Goal: Task Accomplishment & Management: Manage account settings

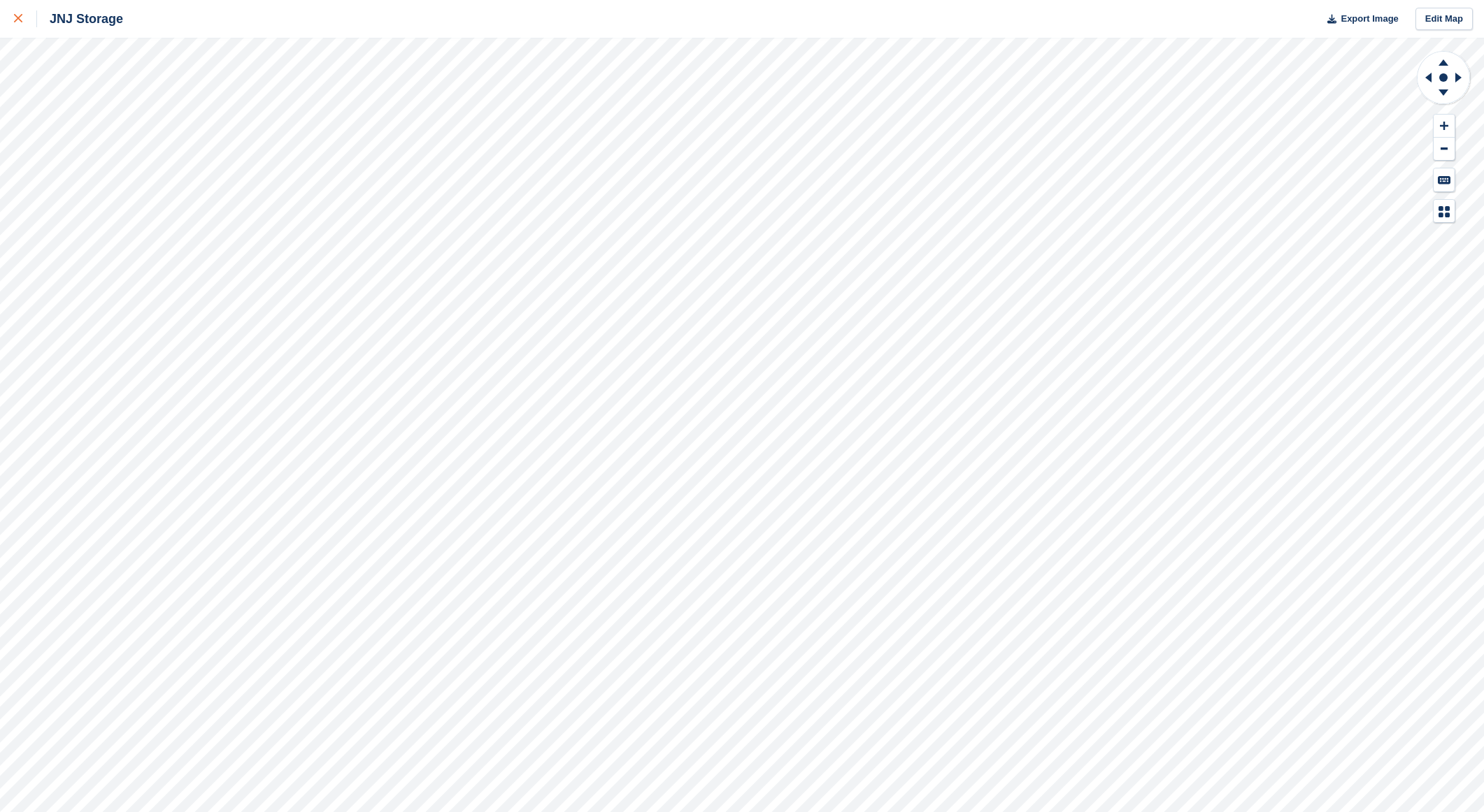
click at [19, 15] on icon at bounding box center [18, 18] width 8 height 8
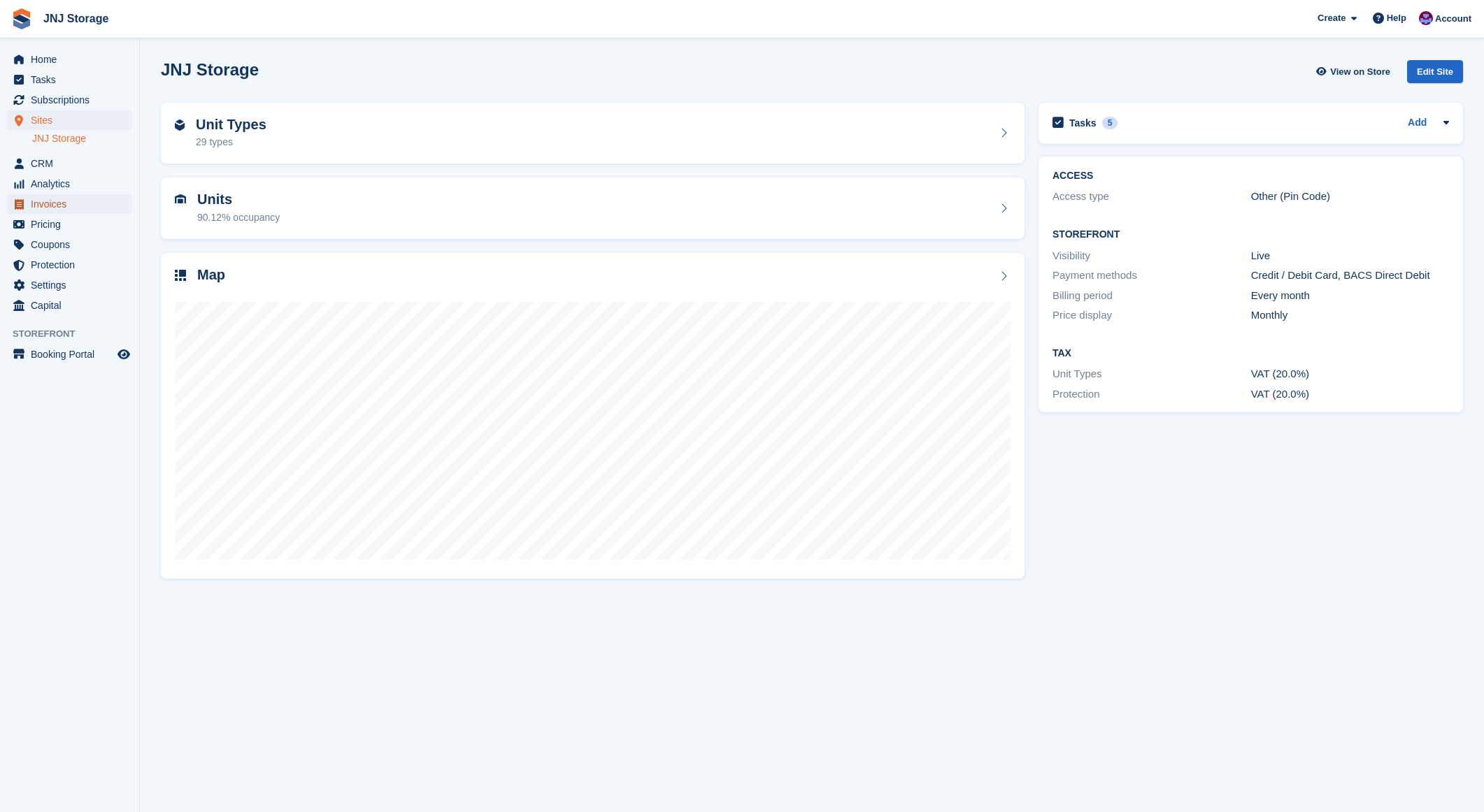
click at [48, 197] on span "Invoices" at bounding box center [72, 204] width 84 height 19
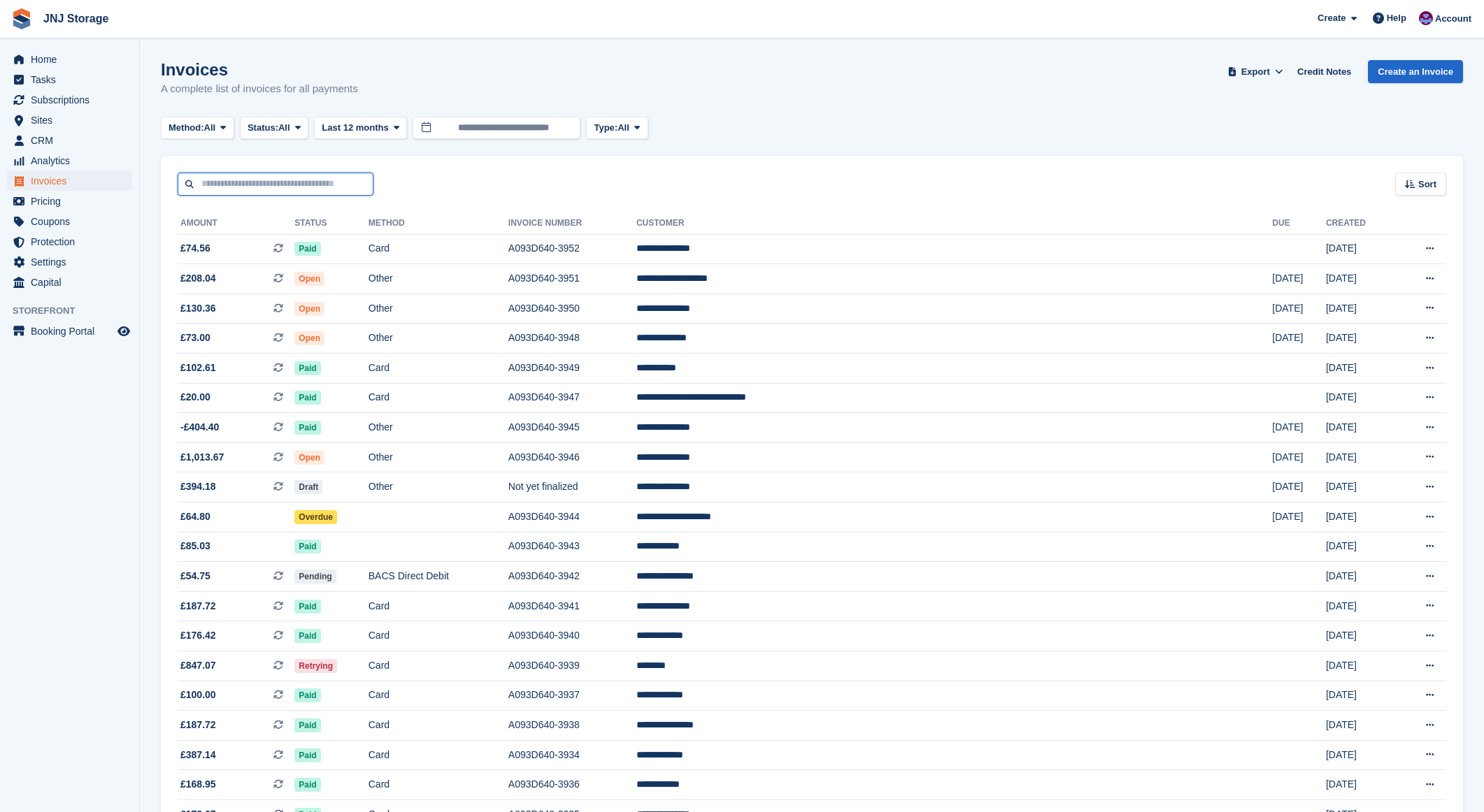
click at [304, 182] on input "text" at bounding box center [276, 183] width 195 height 23
type input "*******"
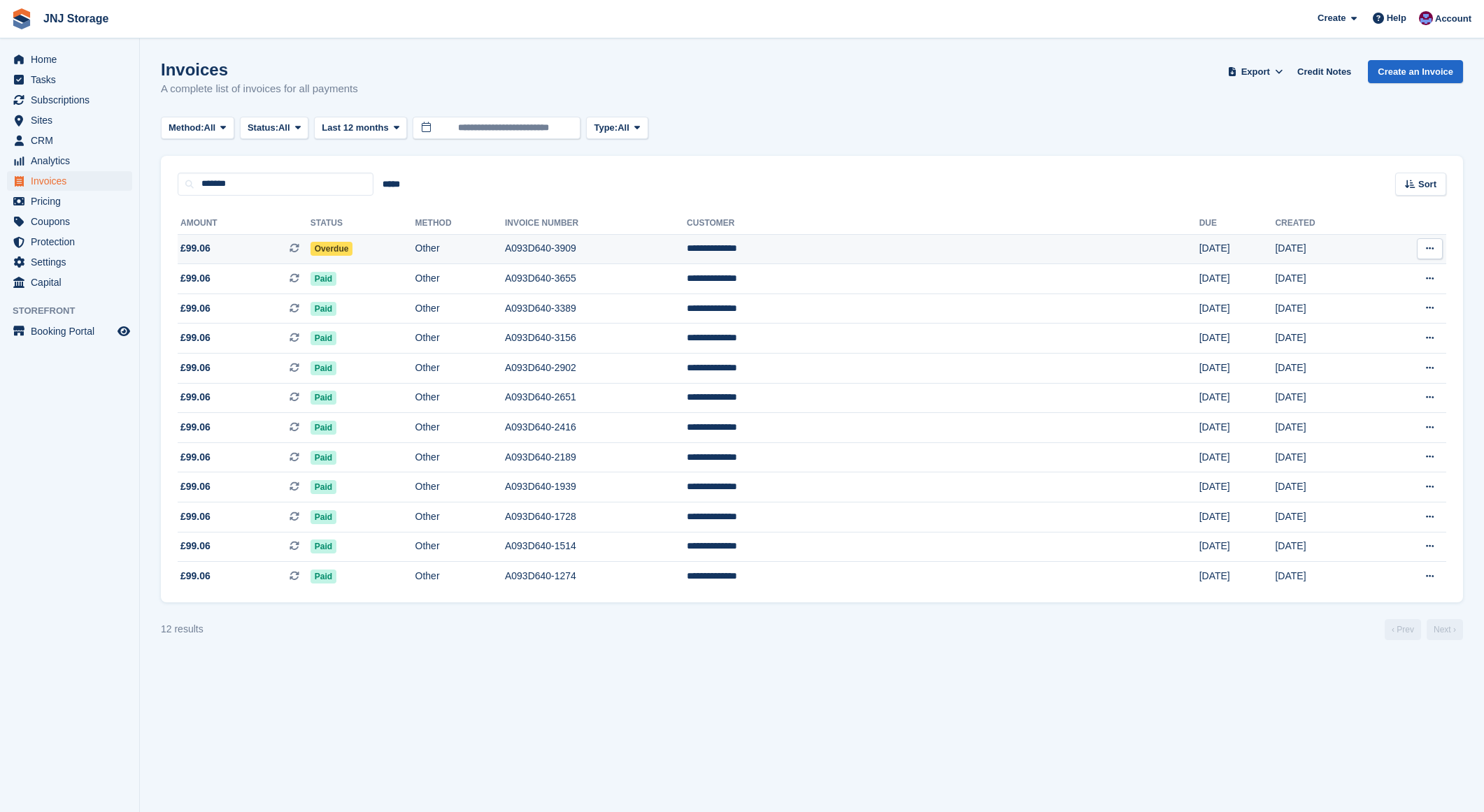
click at [286, 251] on span "£99.06 This is a recurring subscription invoice." at bounding box center [244, 249] width 133 height 15
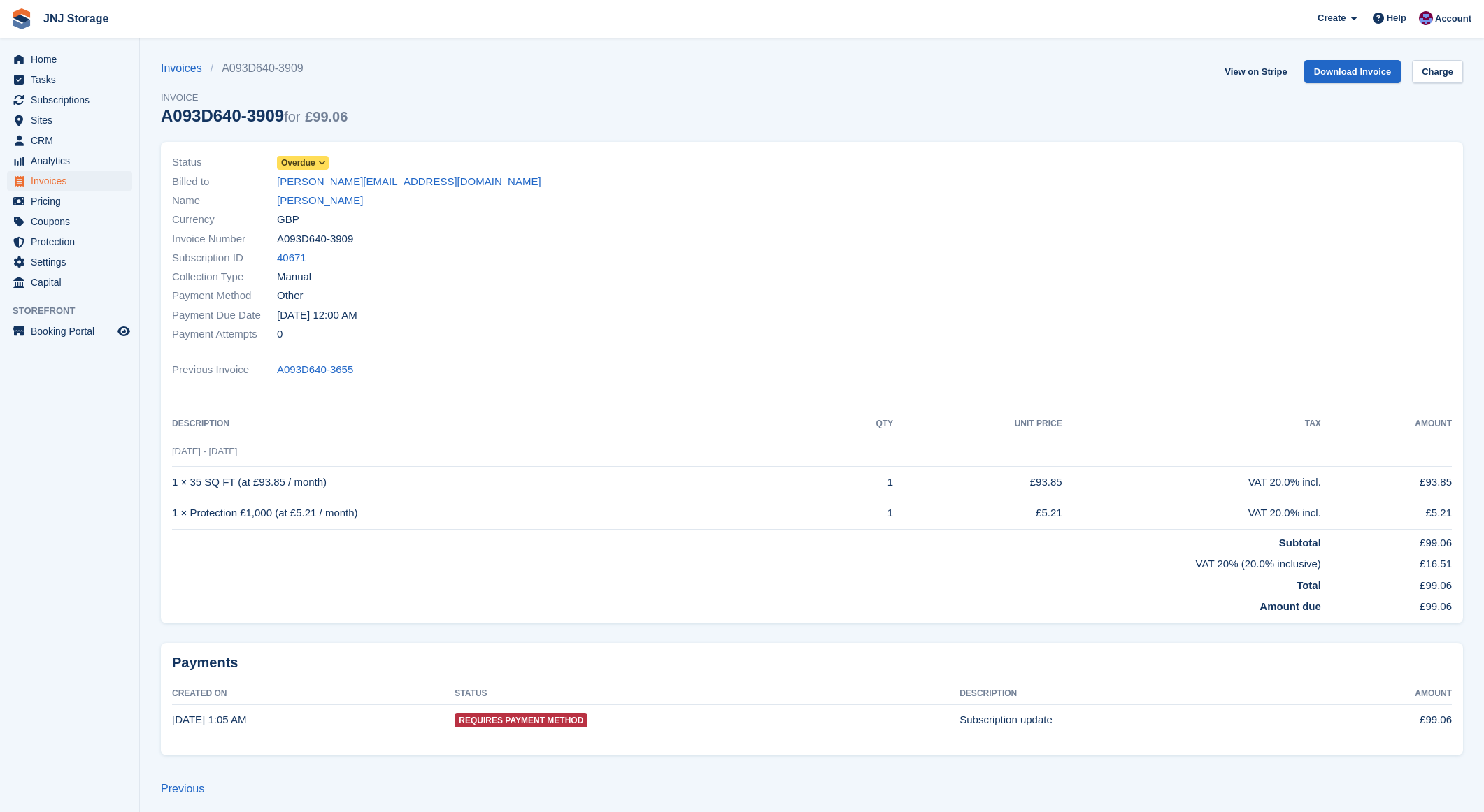
click at [309, 160] on span "Overdue" at bounding box center [298, 163] width 34 height 13
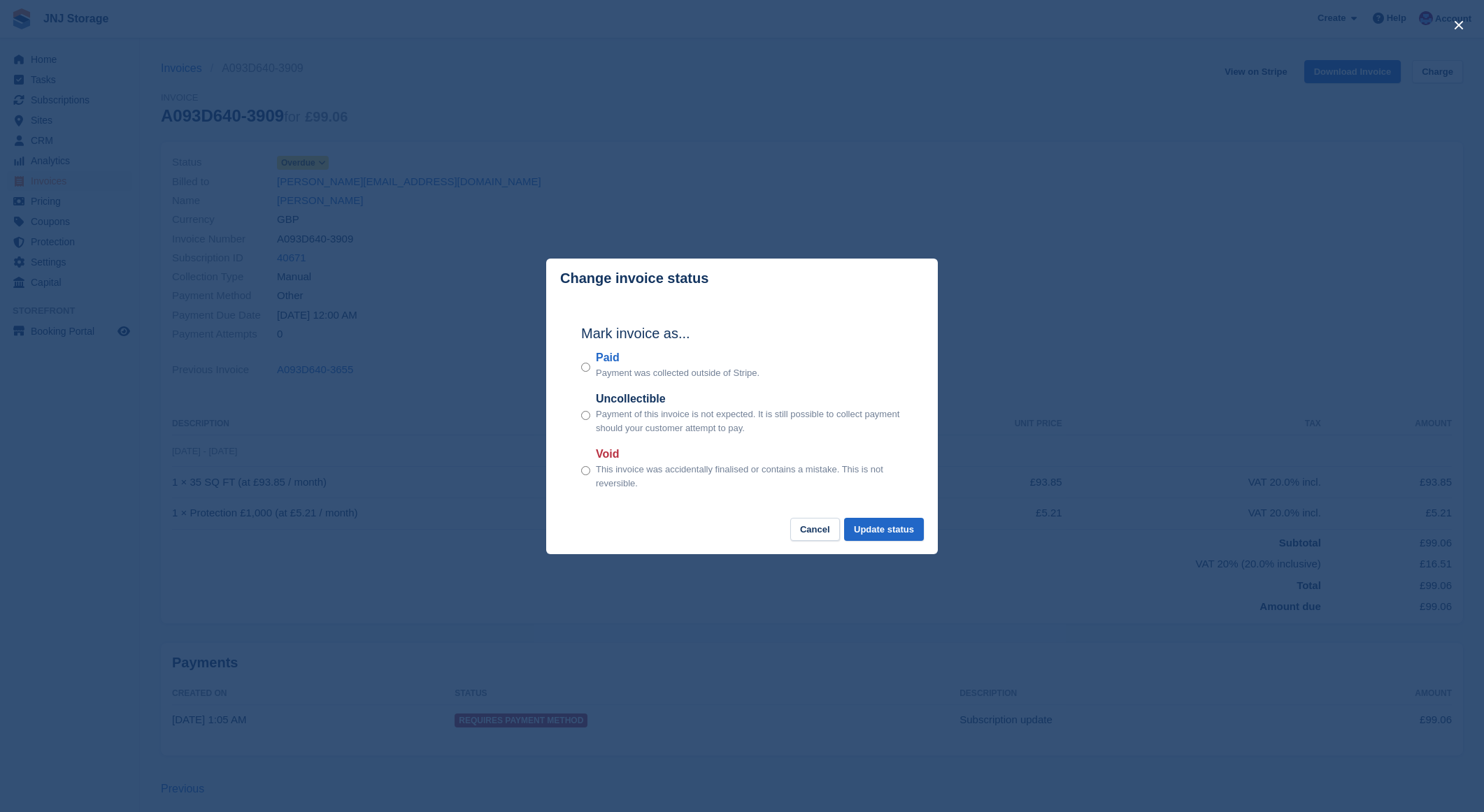
click at [581, 364] on div "Mark invoice as... Paid Payment was collected outside of Stripe. Uncollectible …" at bounding box center [741, 408] width 349 height 220
click at [876, 525] on button "Update status" at bounding box center [884, 529] width 79 height 23
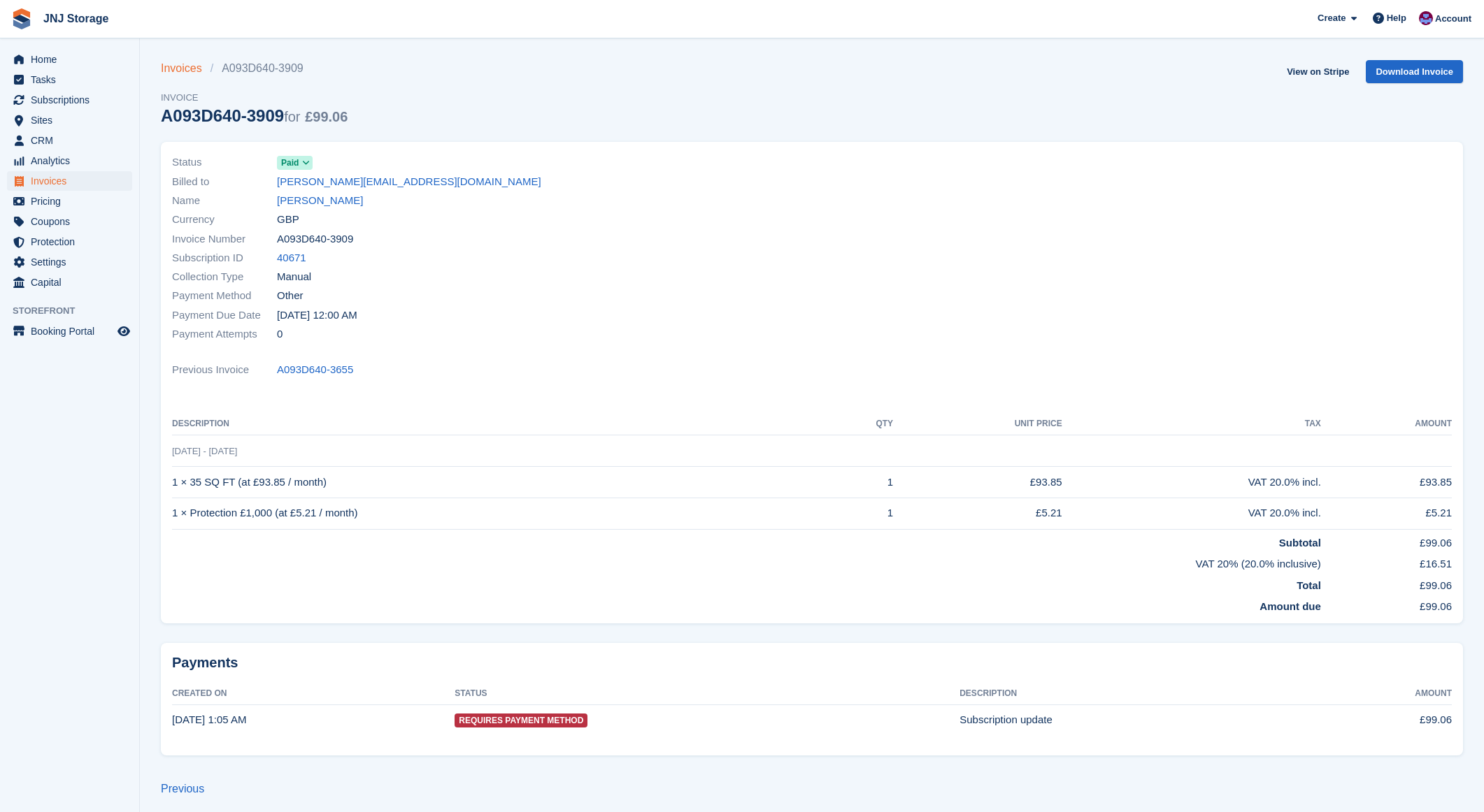
click at [186, 75] on link "Invoices" at bounding box center [185, 68] width 50 height 17
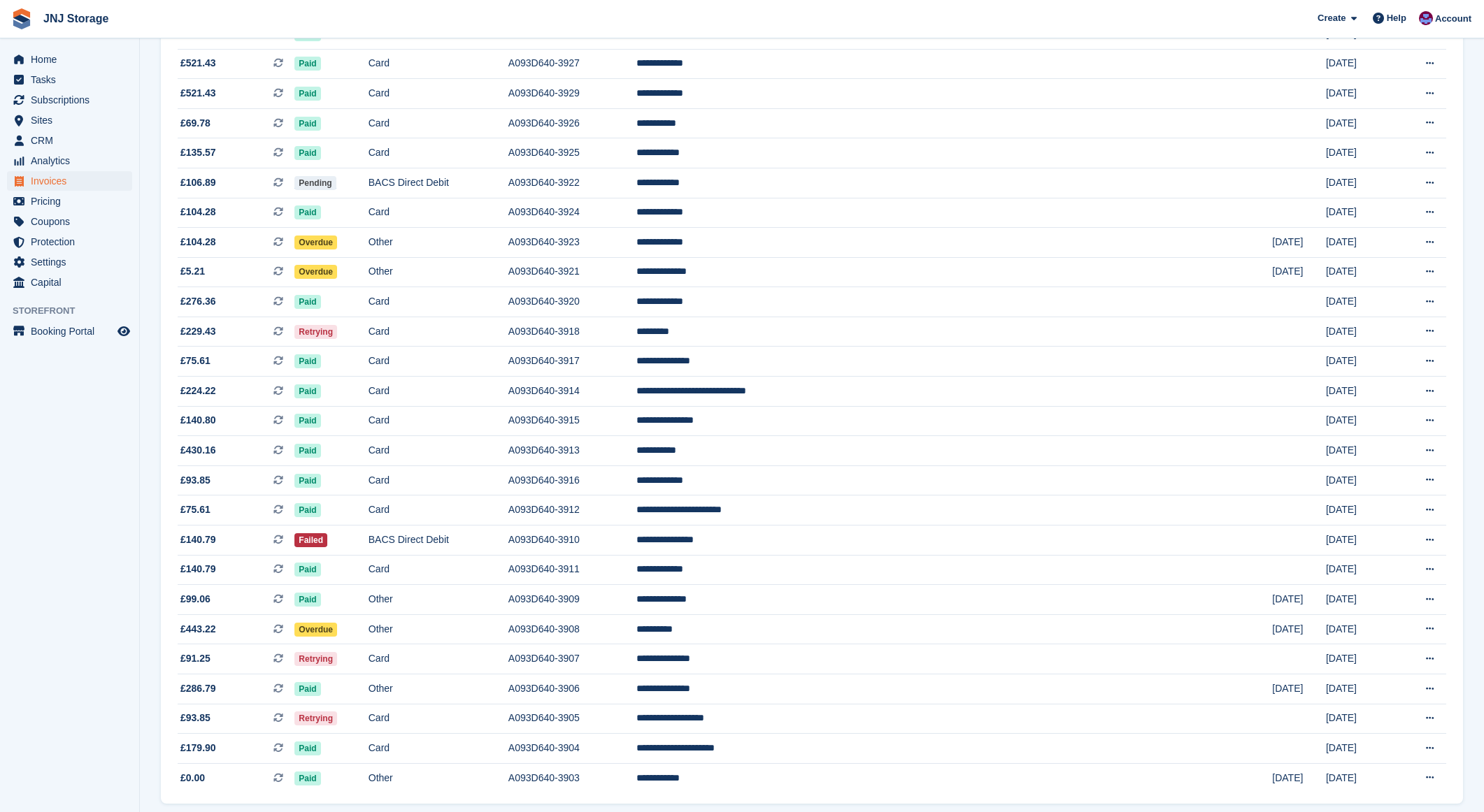
scroll to position [981, 0]
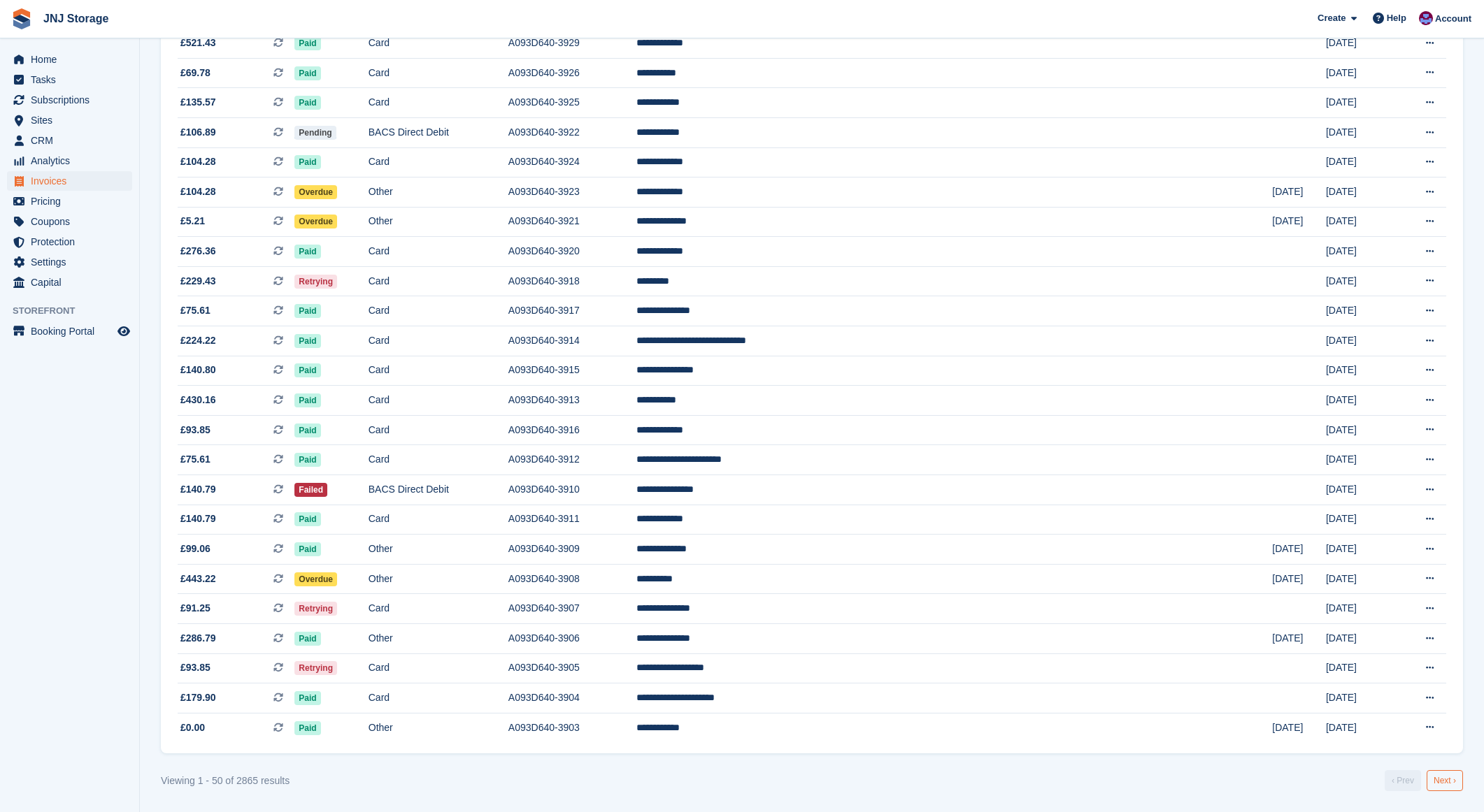
click at [1443, 784] on link "Next ›" at bounding box center [1443, 781] width 36 height 21
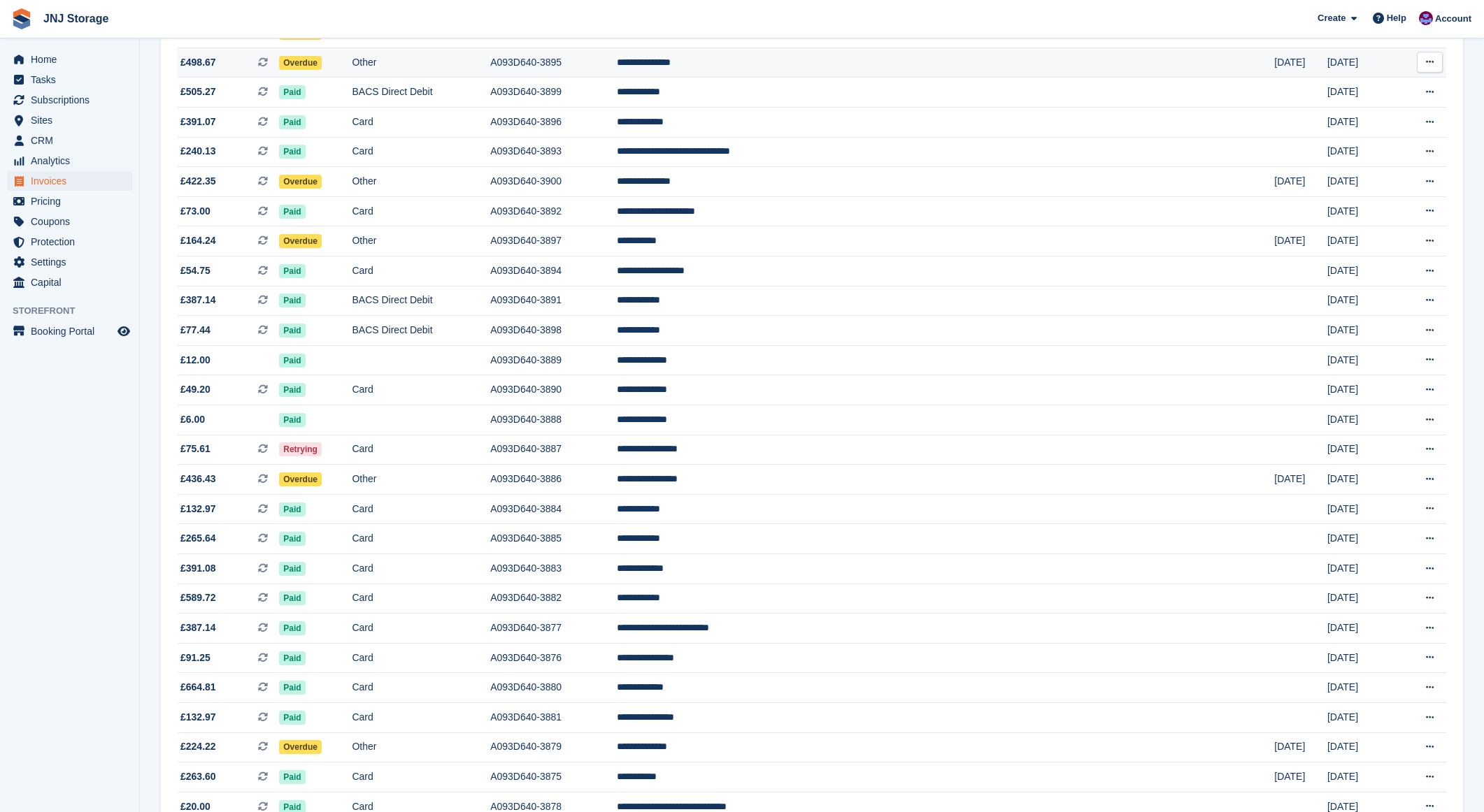
scroll to position [76, 0]
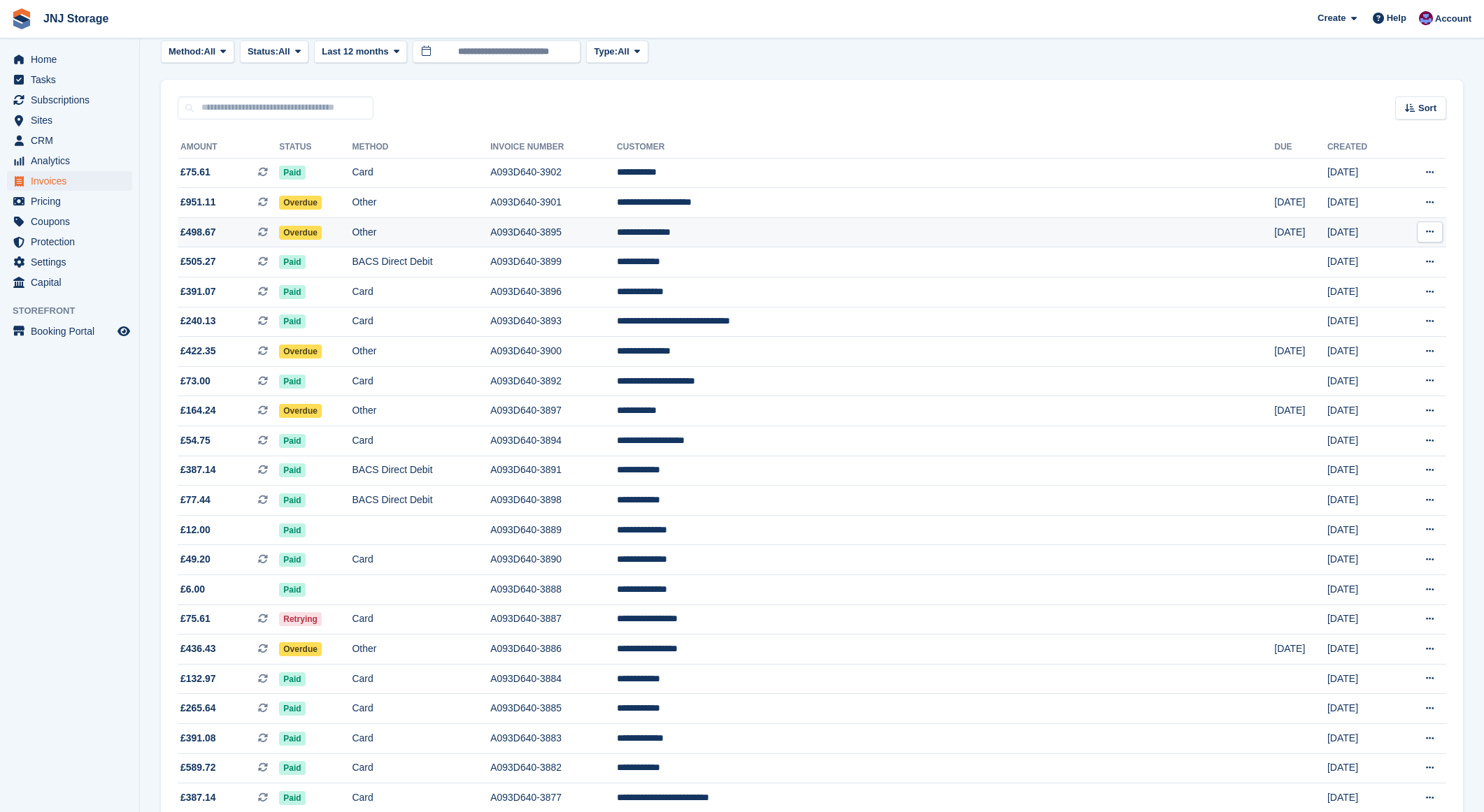
click at [221, 230] on span "£498.67 This is a recurring subscription invoice." at bounding box center [229, 232] width 101 height 15
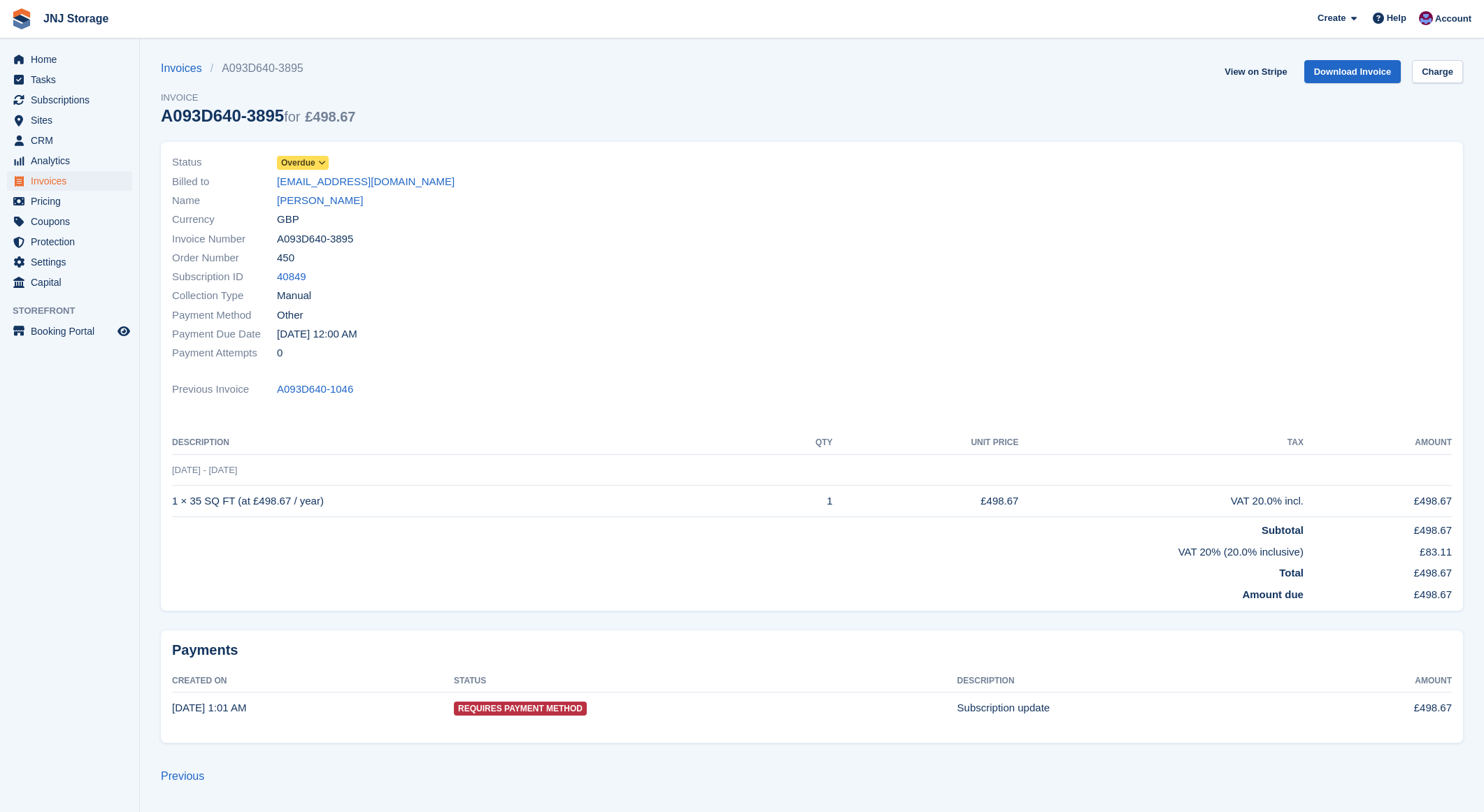
click at [307, 160] on span "Overdue" at bounding box center [298, 163] width 34 height 13
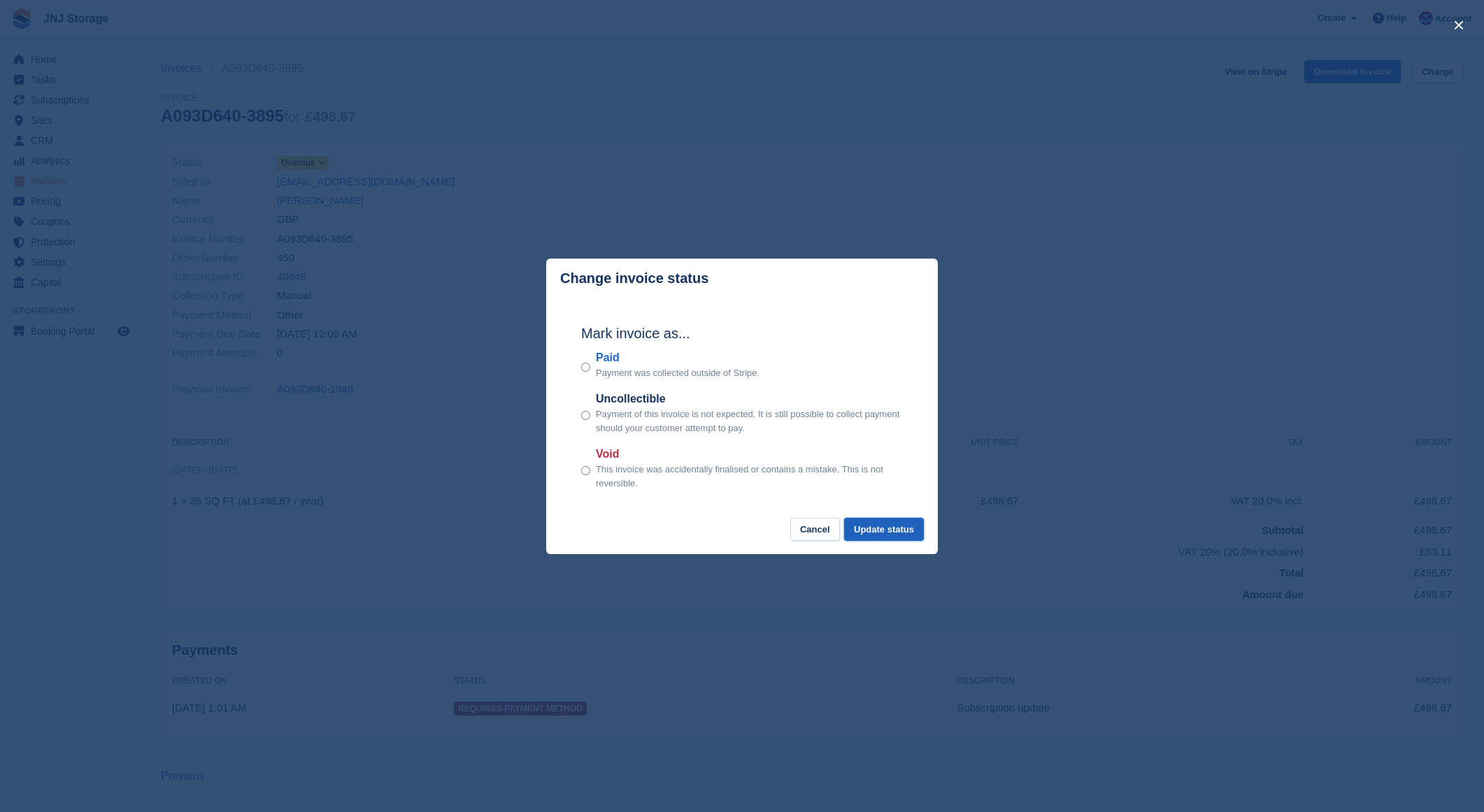
click at [878, 528] on button "Update status" at bounding box center [884, 529] width 79 height 23
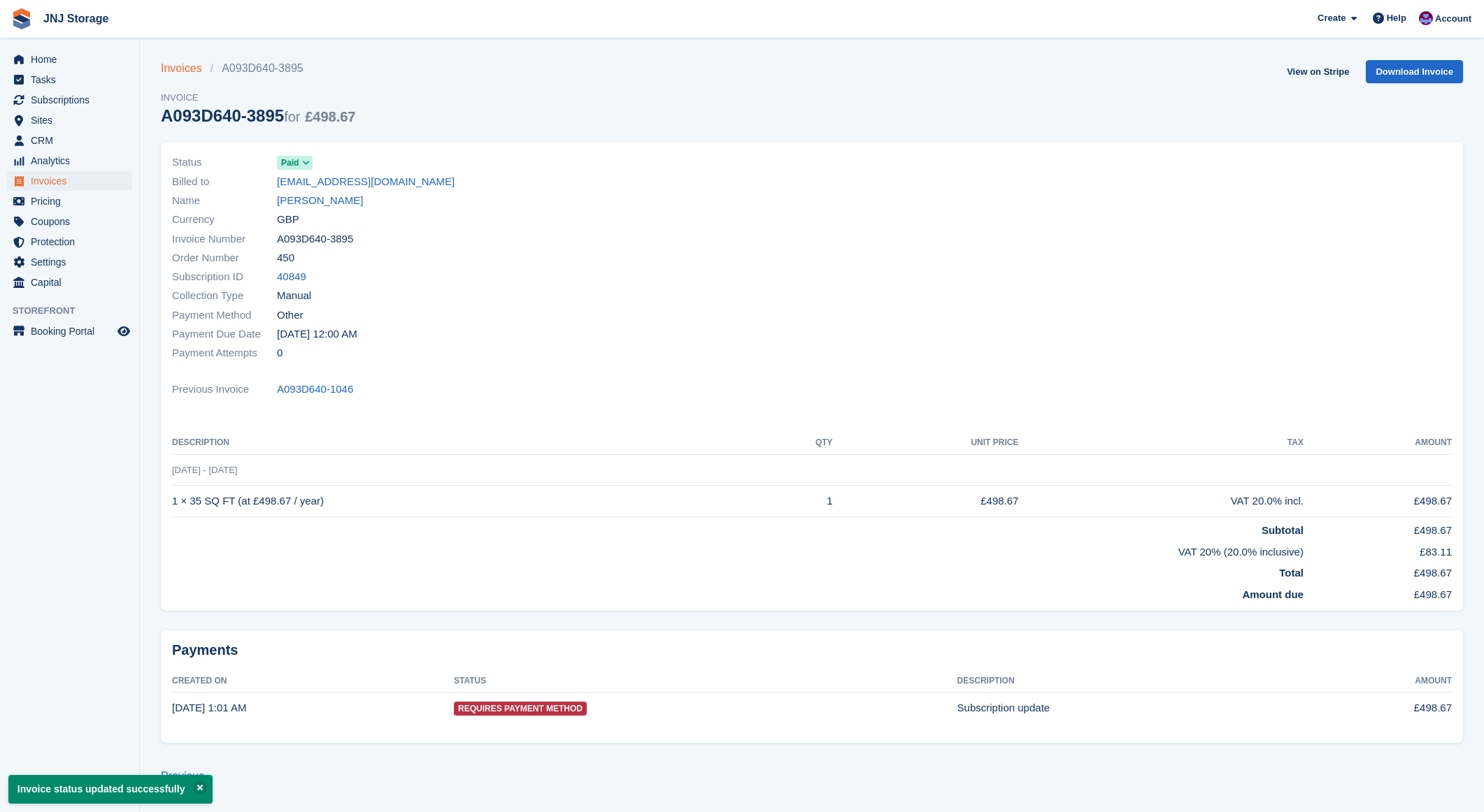
click at [193, 69] on link "Invoices" at bounding box center [185, 68] width 50 height 17
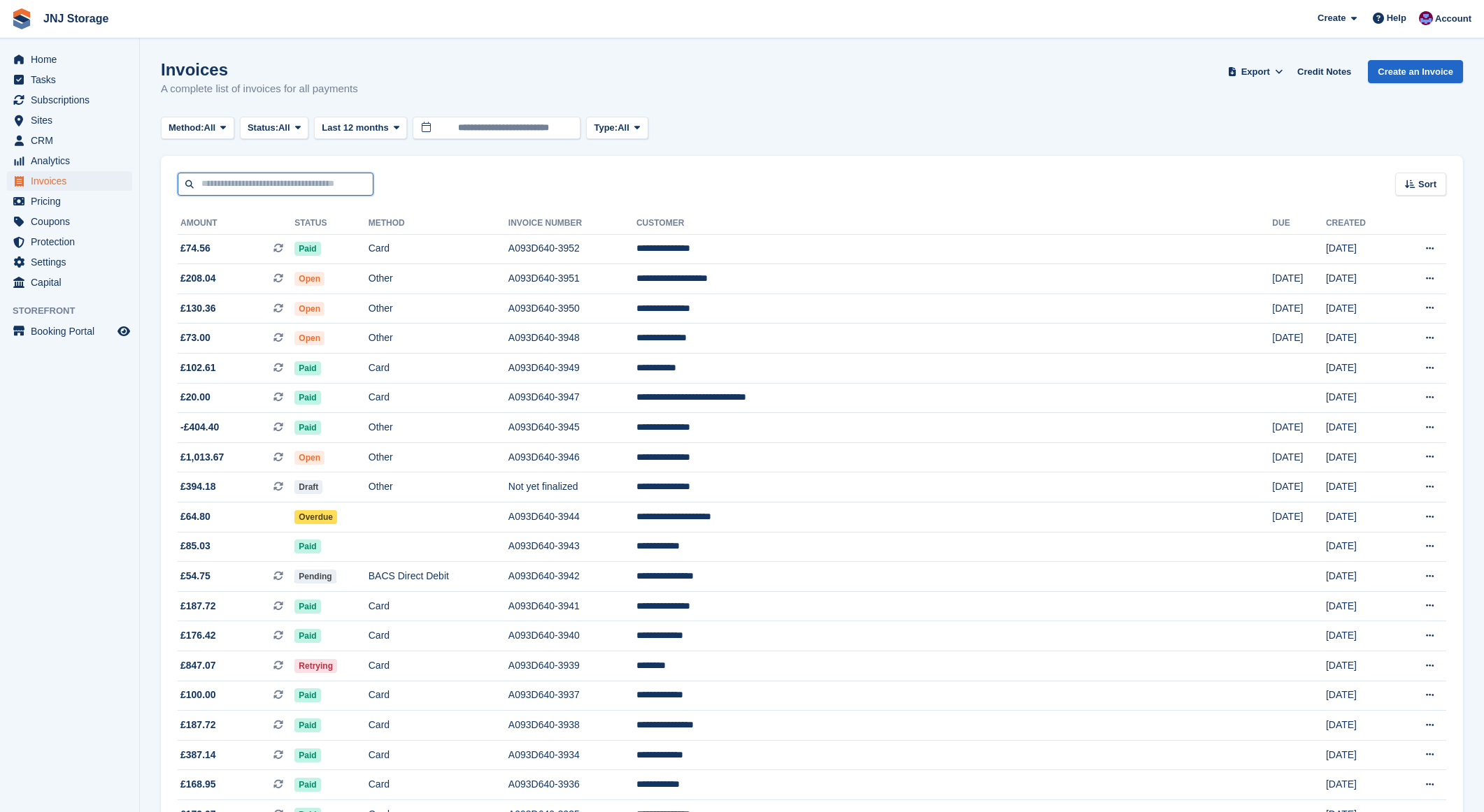
click at [297, 186] on input "text" at bounding box center [276, 183] width 195 height 23
type input "******"
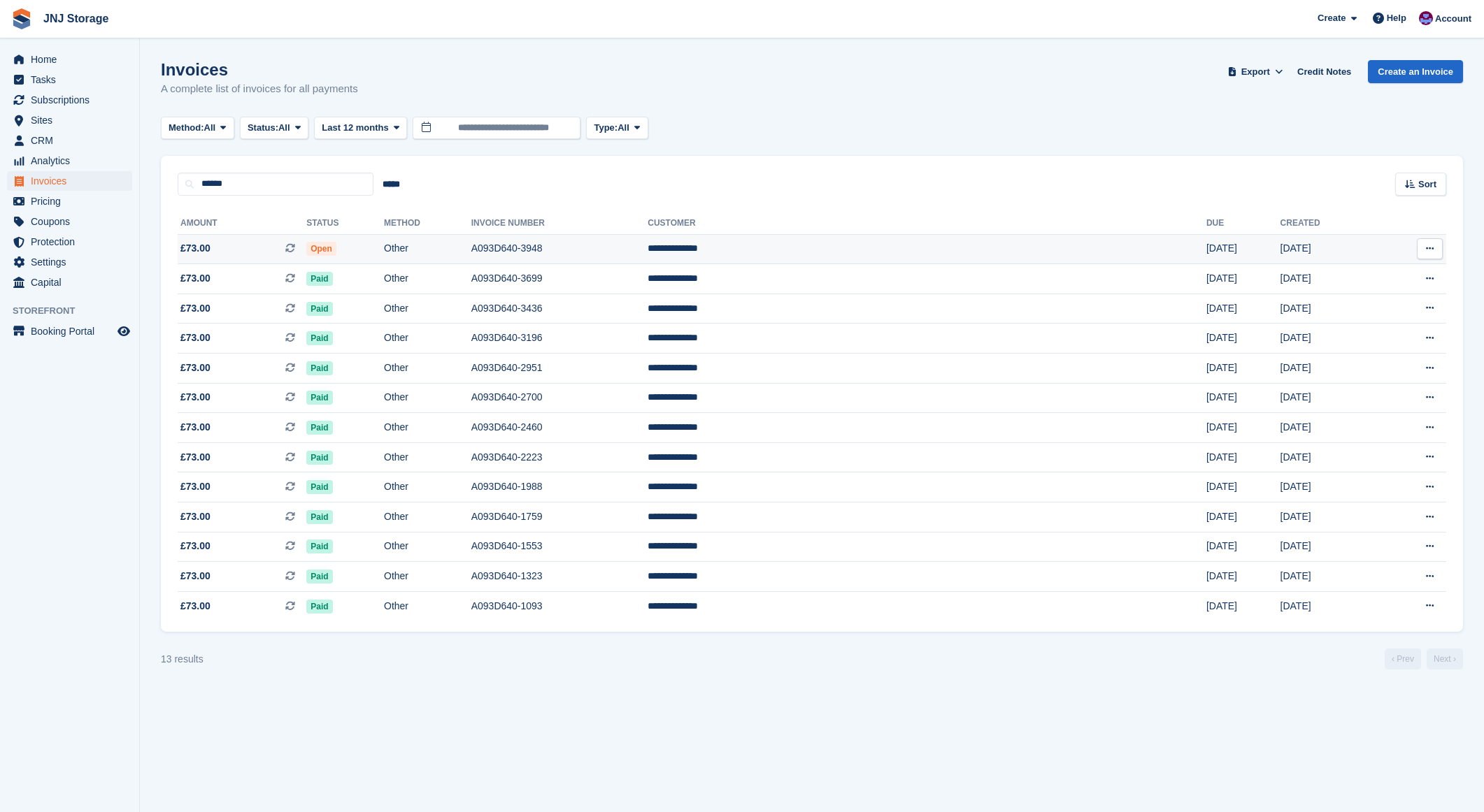
click at [306, 243] on span "£73.00 This is a recurring subscription invoice." at bounding box center [242, 249] width 129 height 15
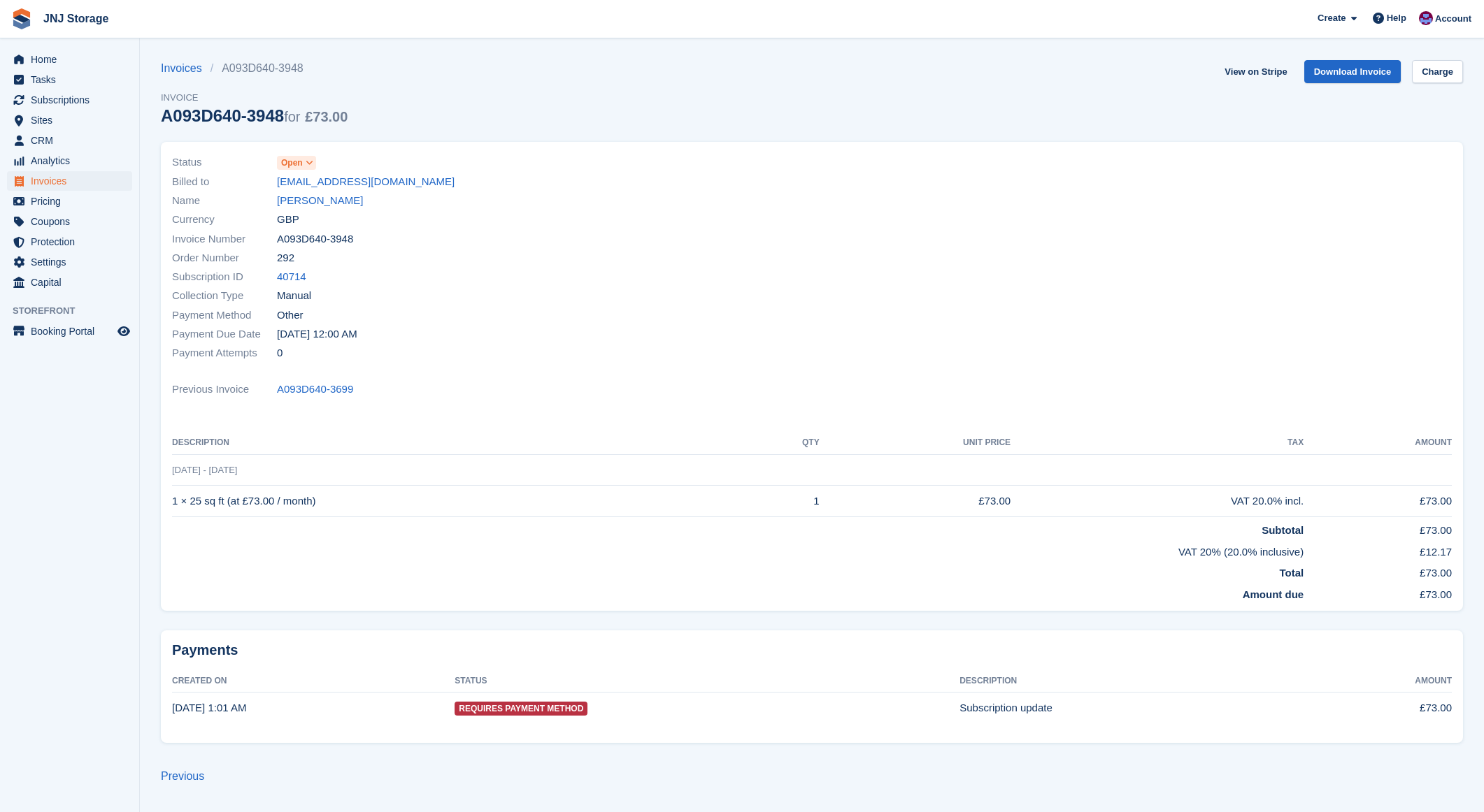
click at [302, 162] on span "Open" at bounding box center [292, 163] width 22 height 13
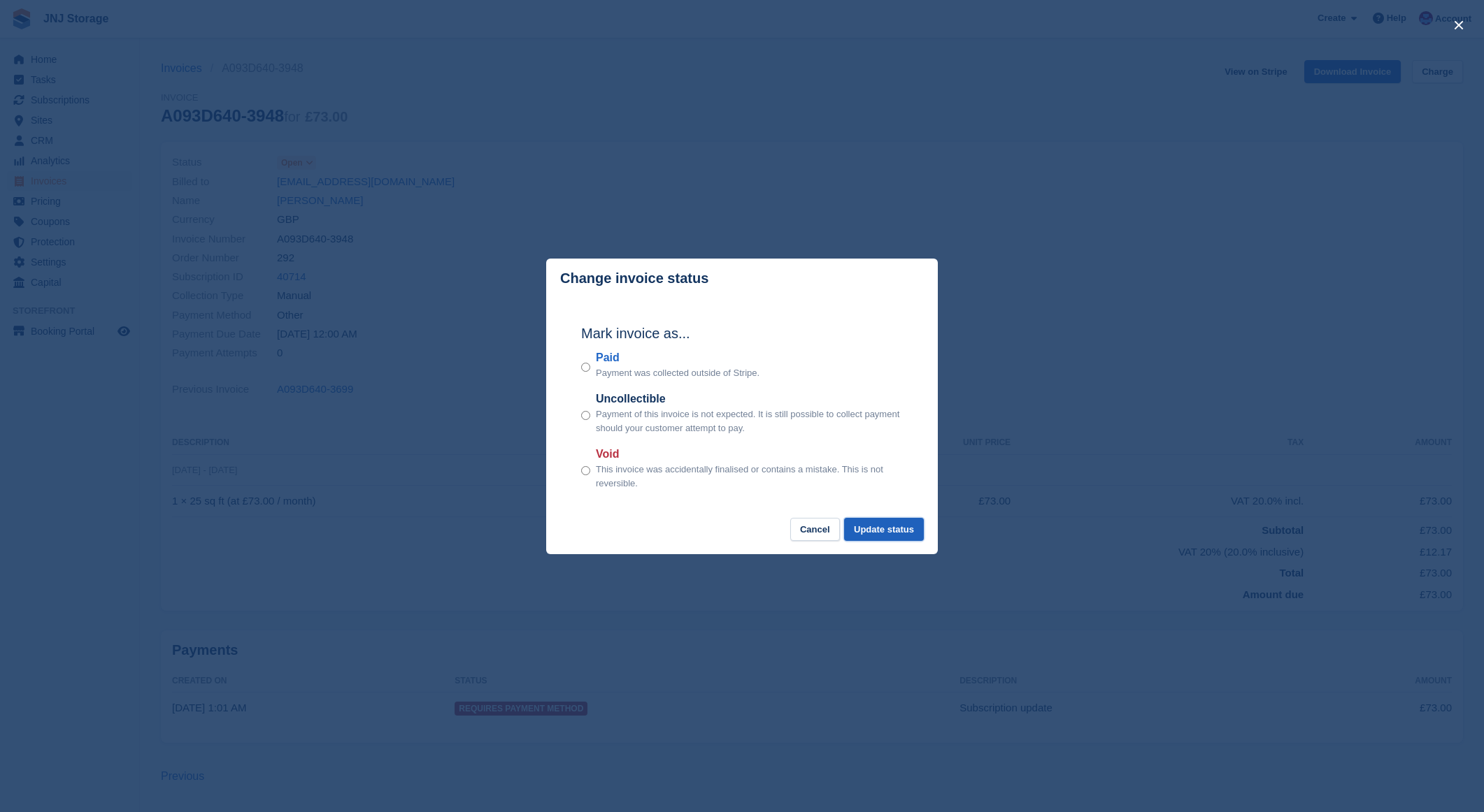
click at [863, 532] on button "Update status" at bounding box center [884, 529] width 79 height 23
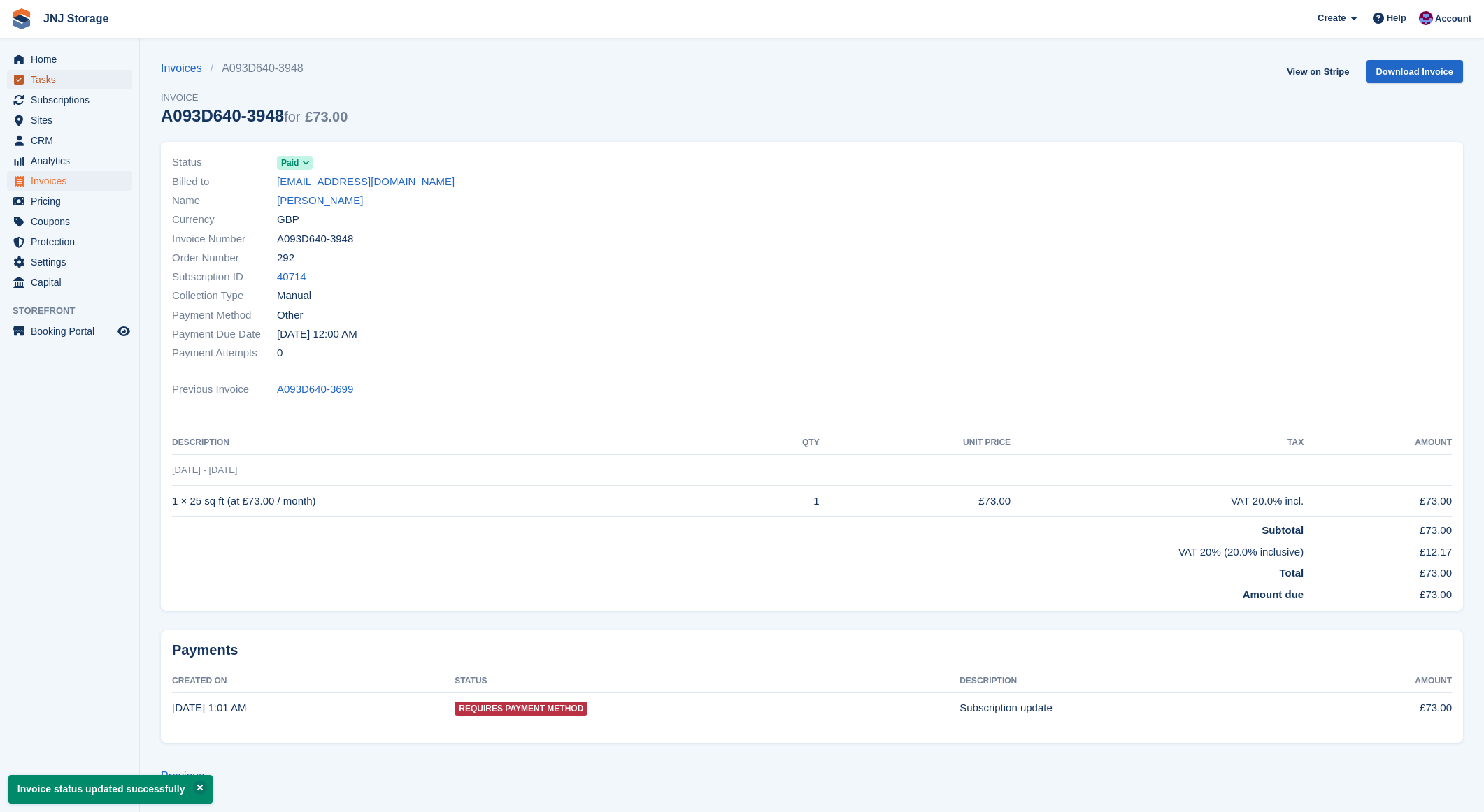
click at [54, 83] on span "Tasks" at bounding box center [72, 79] width 84 height 19
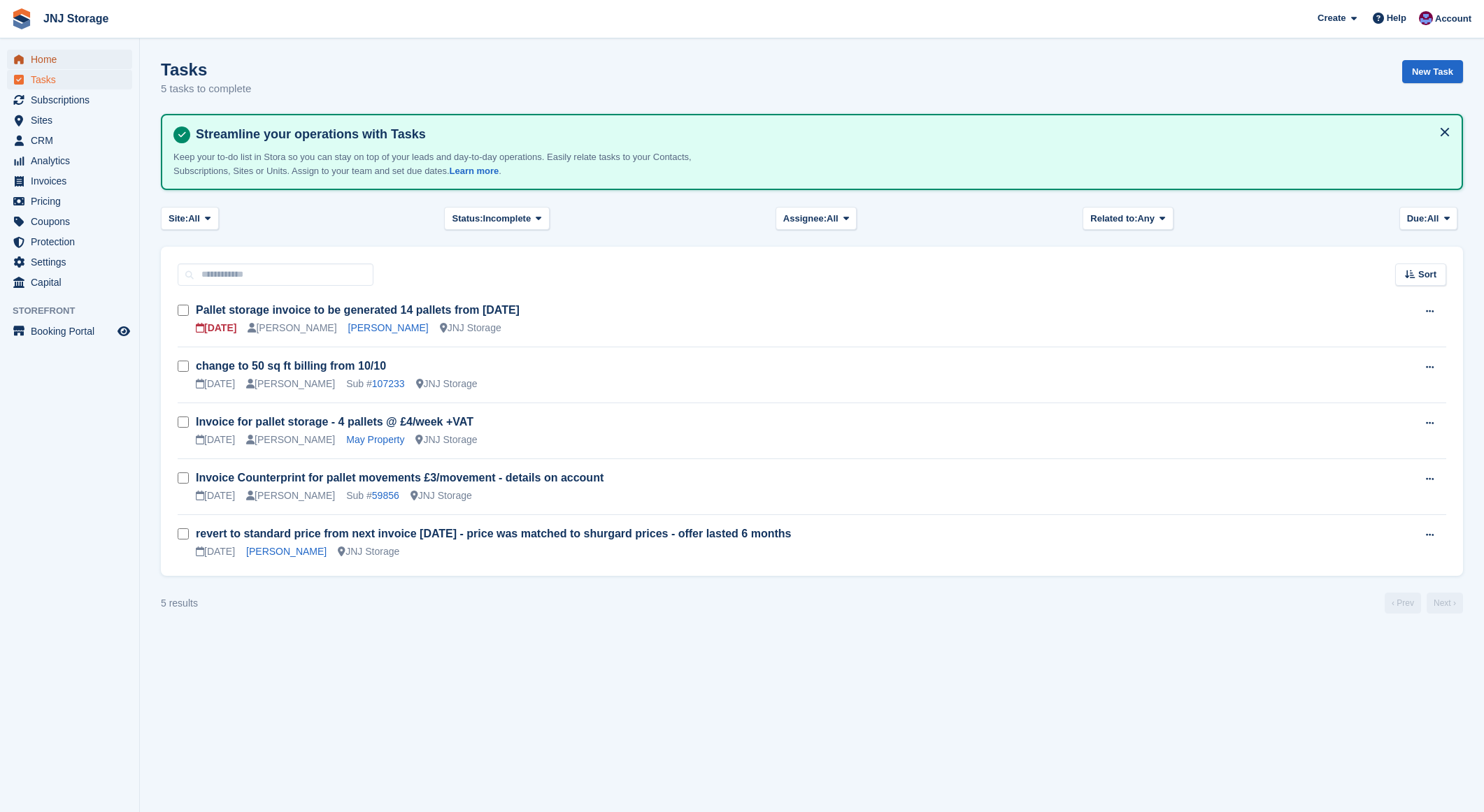
click at [59, 61] on span "Home" at bounding box center [72, 59] width 84 height 19
